Goal: Task Accomplishment & Management: Manage account settings

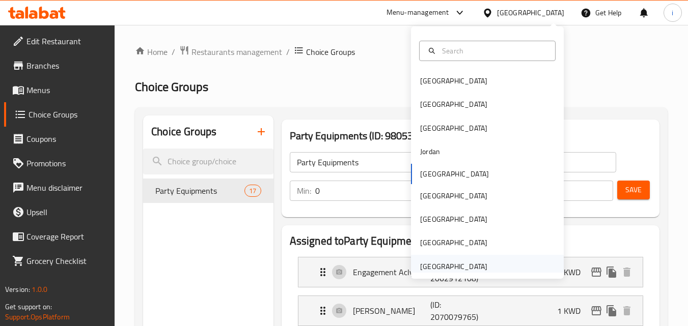
click at [445, 265] on div "United Arab Emirates" at bounding box center [453, 266] width 67 height 11
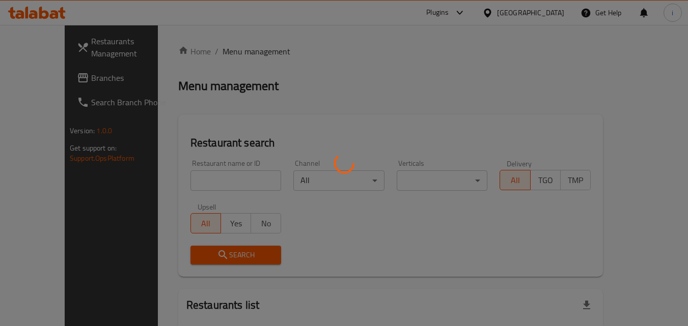
click at [47, 76] on div at bounding box center [344, 163] width 688 height 326
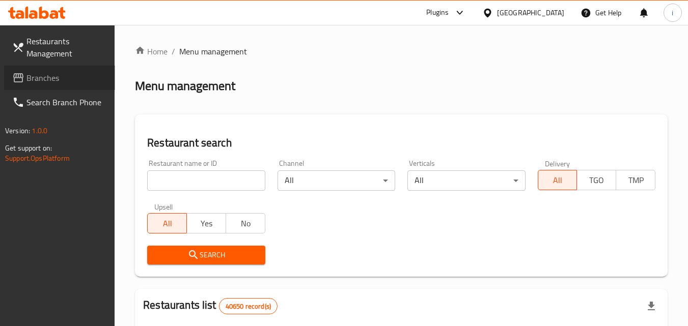
click at [47, 76] on span "Branches" at bounding box center [66, 78] width 80 height 12
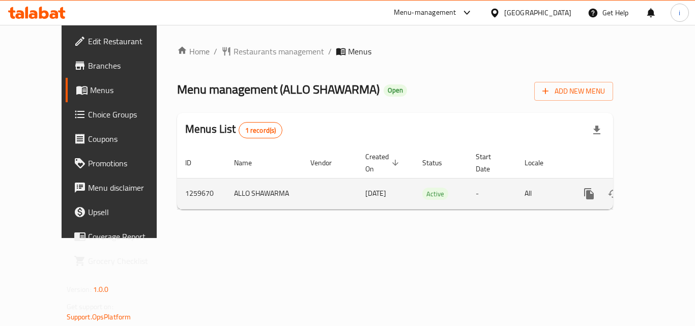
click at [658, 189] on icon "enhanced table" at bounding box center [662, 193] width 9 height 9
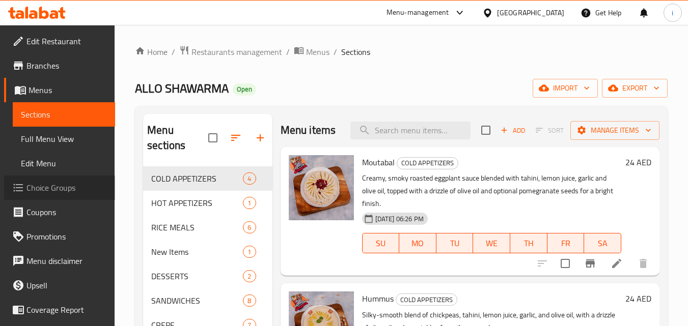
click at [60, 188] on span "Choice Groups" at bounding box center [66, 188] width 80 height 12
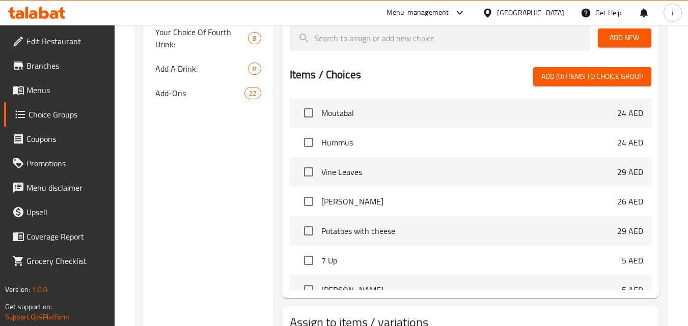
scroll to position [190, 0]
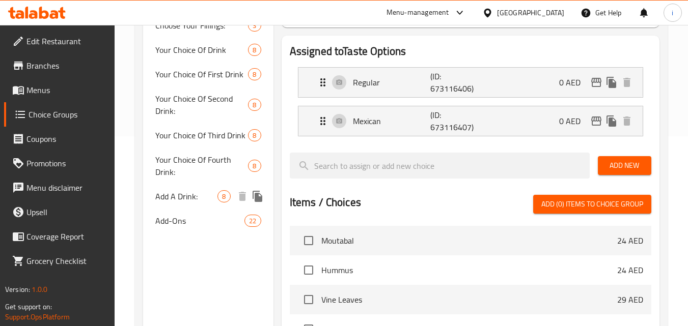
click at [170, 197] on span "Add A Drink:" at bounding box center [186, 196] width 62 height 12
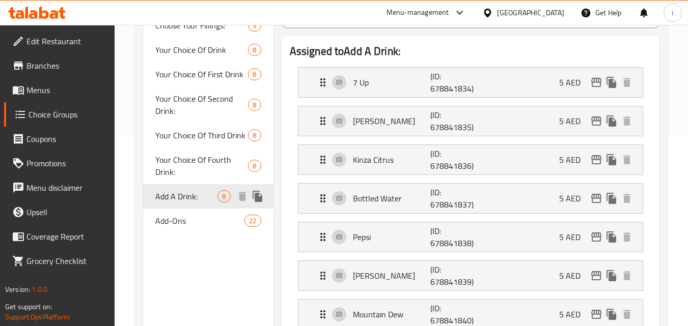
type input "Add A Drink:"
type input "أضف مشروبًا:"
type input "0"
type input "8"
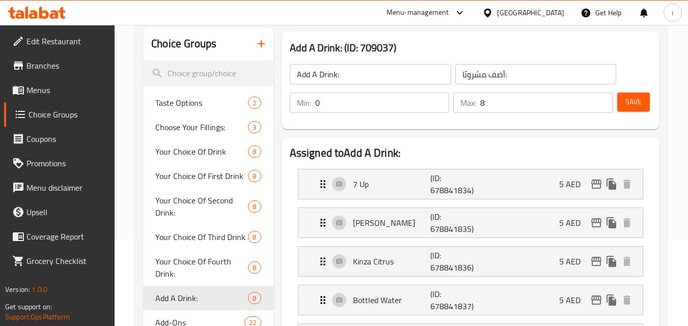
scroll to position [0, 0]
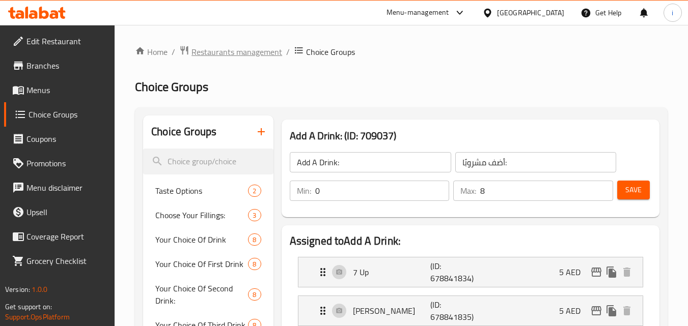
click at [230, 53] on span "Restaurants management" at bounding box center [236, 52] width 91 height 12
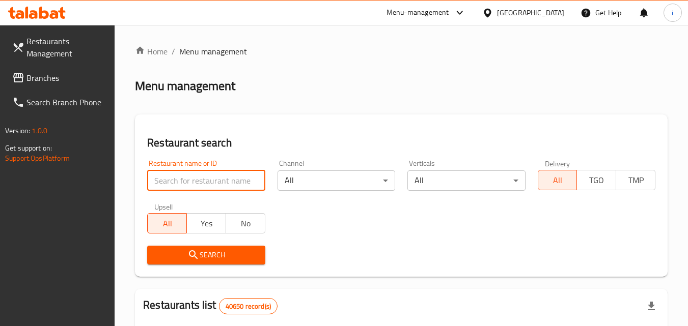
click at [221, 180] on input "search" at bounding box center [206, 180] width 118 height 20
paste input "https://portal.talabat.com/ae/p/menu-management#/restaurants/684653/choice-grou…"
click button "Search" at bounding box center [206, 255] width 118 height 19
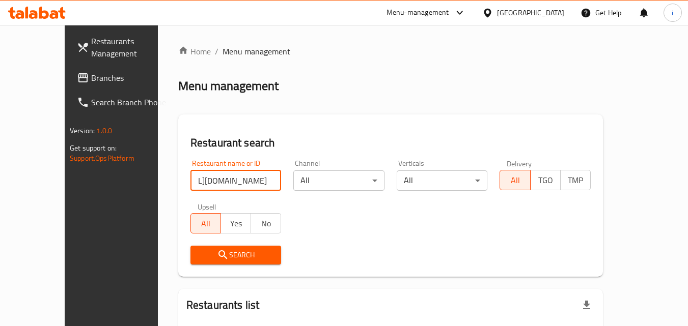
drag, startPoint x: 197, startPoint y: 185, endPoint x: 300, endPoint y: 198, distance: 103.1
click at [300, 198] on div "Restaurant name or ID https://portal.talabat.com/ae/p/menu-management#/restaura…" at bounding box center [390, 212] width 412 height 117
click at [232, 181] on input "https://portal.talabat.com/ae/p/menu-management#/restaurants/684653" at bounding box center [235, 180] width 91 height 20
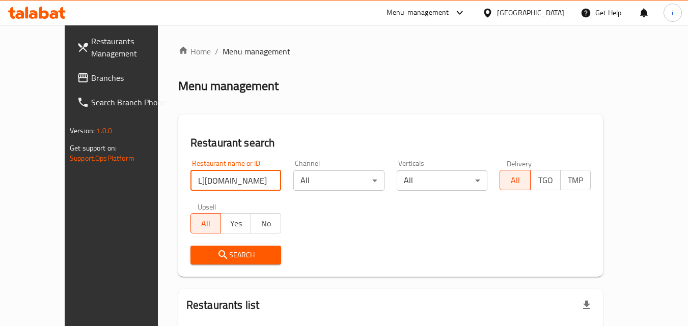
click at [225, 181] on input "https://portal.talabat.com/ae/p/menu-management#/restaurants/684653" at bounding box center [235, 180] width 91 height 20
paste input "search"
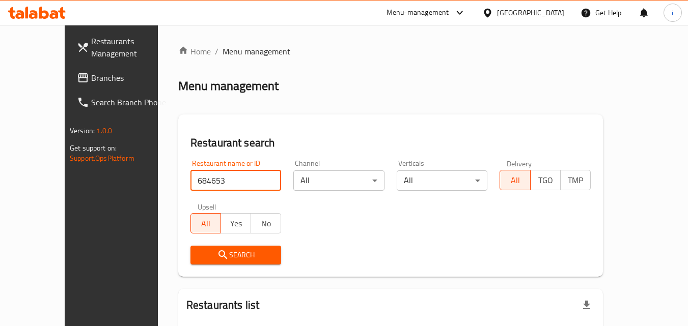
type input "684653"
click button "Search" at bounding box center [235, 255] width 91 height 19
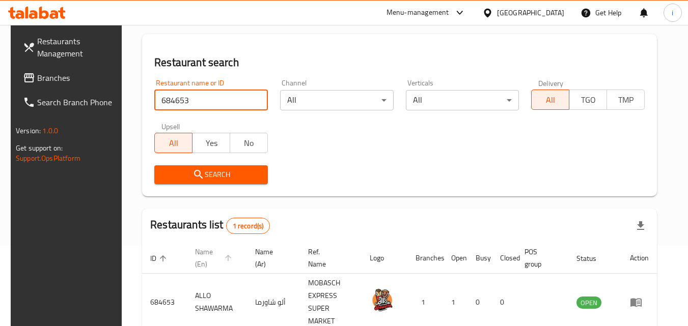
scroll to position [128, 0]
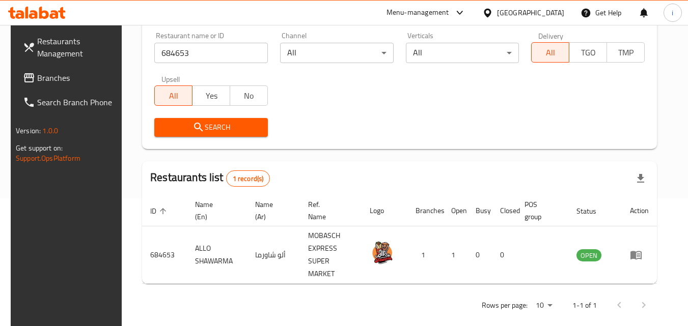
click at [518, 10] on div "United Arab Emirates" at bounding box center [530, 12] width 67 height 11
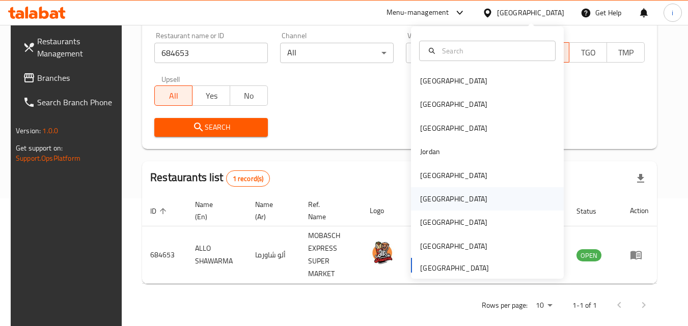
click at [428, 198] on div "[GEOGRAPHIC_DATA]" at bounding box center [453, 198] width 67 height 11
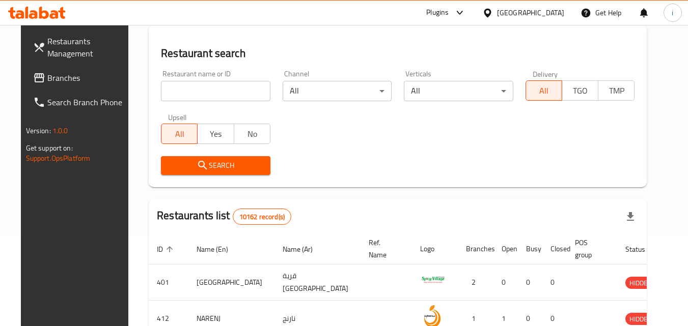
scroll to position [128, 0]
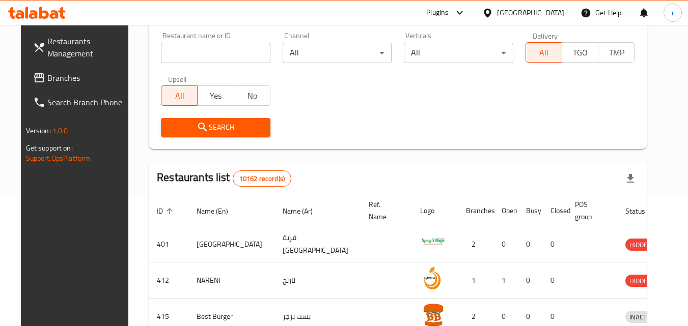
click at [466, 14] on icon at bounding box center [459, 13] width 12 height 12
click at [33, 73] on span at bounding box center [40, 78] width 14 height 12
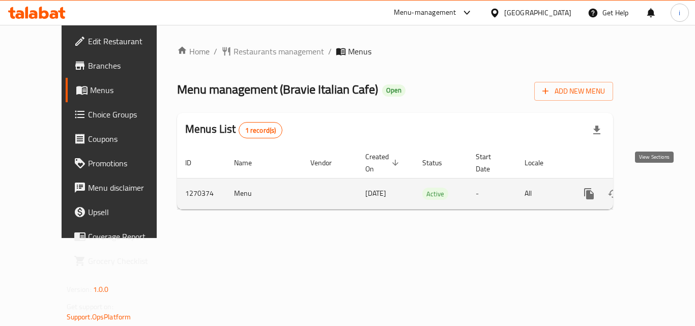
click at [657, 188] on icon "enhanced table" at bounding box center [663, 194] width 12 height 12
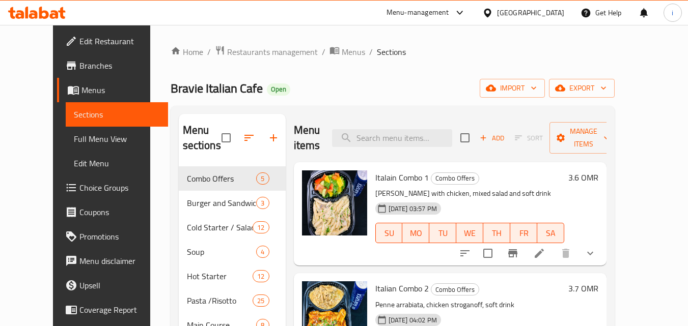
click at [79, 183] on span "Choice Groups" at bounding box center [119, 188] width 80 height 12
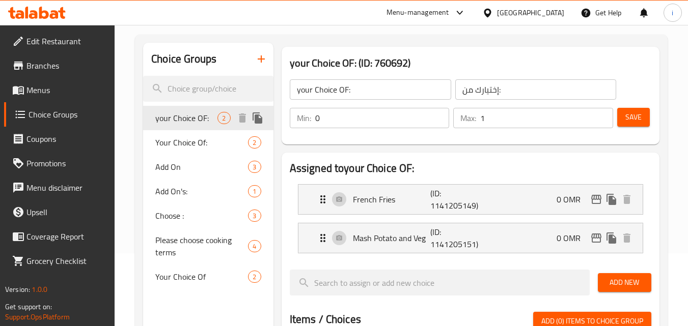
scroll to position [102, 0]
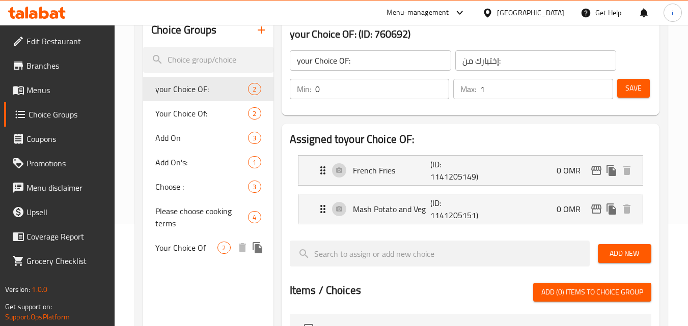
click at [181, 248] on span "Your Choice Of" at bounding box center [186, 248] width 62 height 12
type input "Your Choice Of"
type input "اختيارك من"
type input "1"
